Goal: Transaction & Acquisition: Purchase product/service

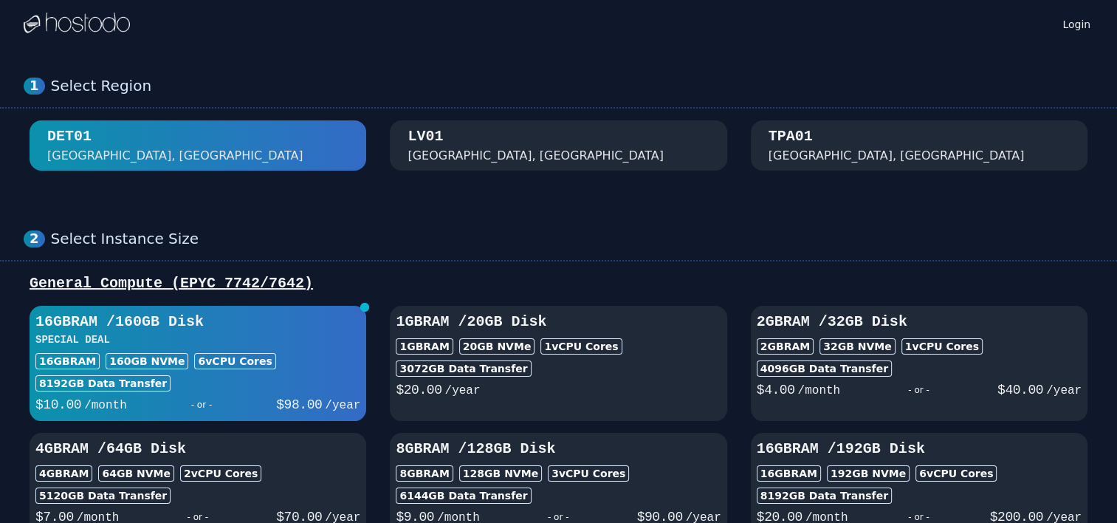
click at [492, 199] on div "1 Select Region [GEOGRAPHIC_DATA]" at bounding box center [558, 123] width 1117 height 153
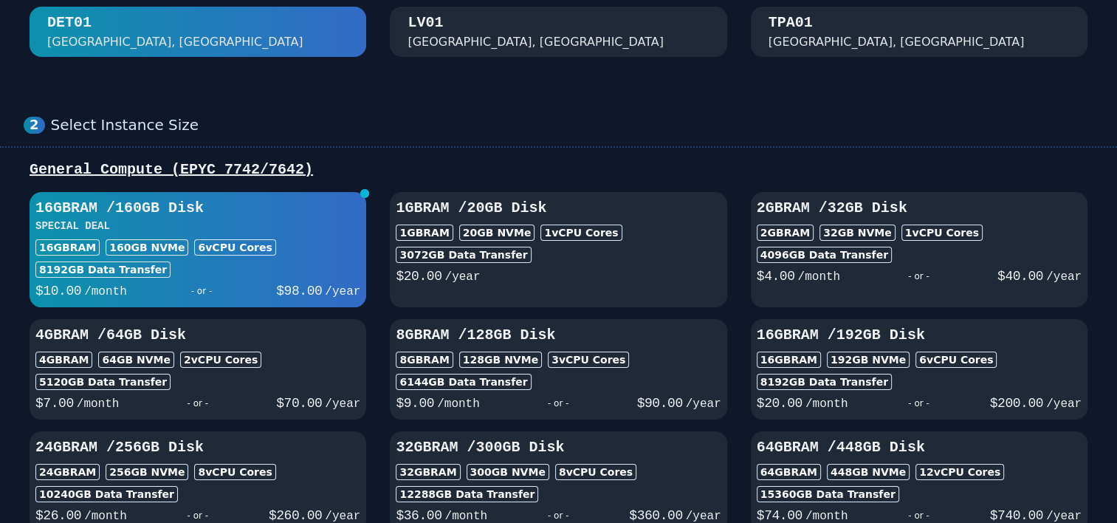
scroll to position [148, 0]
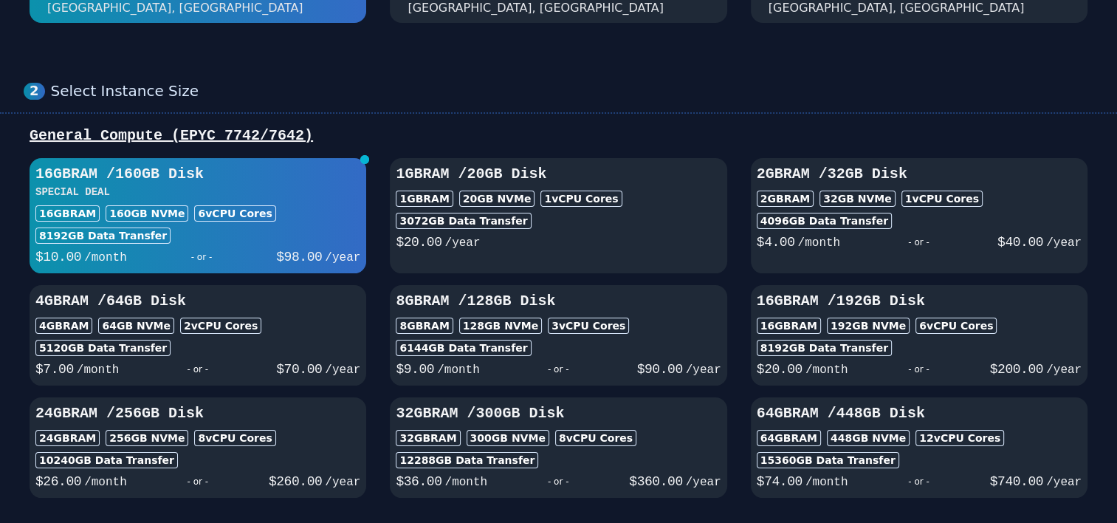
click at [1066, 332] on div "16GB RAM 192 GB NVMe 6 vCPU Cores" at bounding box center [919, 326] width 325 height 16
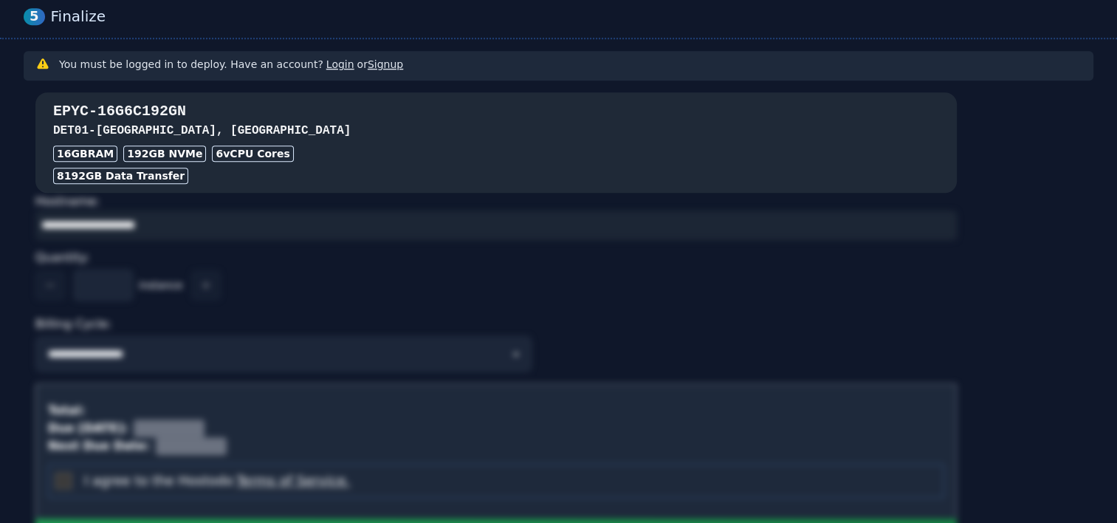
scroll to position [1182, 0]
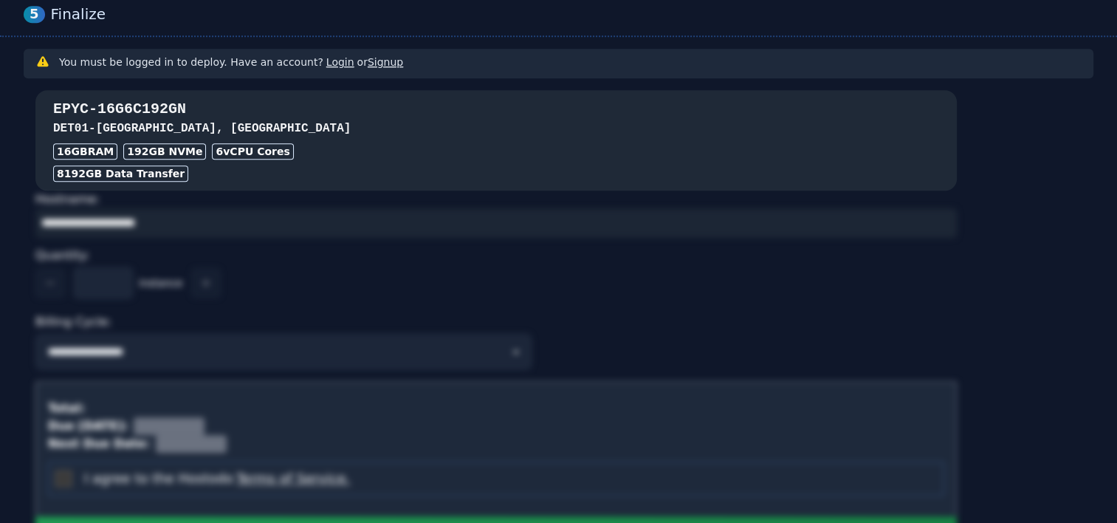
click at [383, 174] on div "8192 GB Data Transfer" at bounding box center [496, 173] width 886 height 16
click at [380, 143] on div "16GB RAM 192 GB NVMe 6 vCPU Cores" at bounding box center [496, 151] width 886 height 16
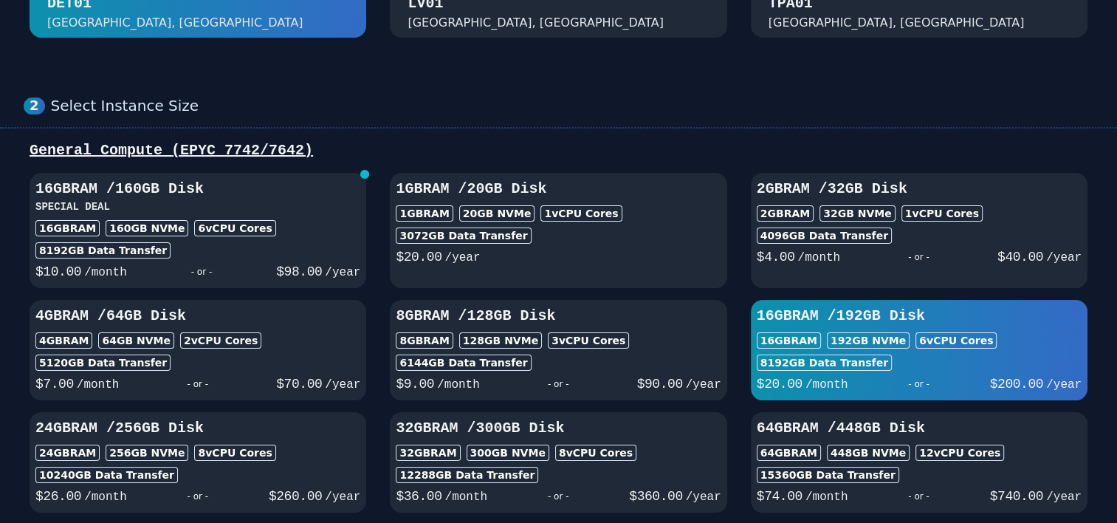
scroll to position [128, 0]
